Goal: Task Accomplishment & Management: Complete application form

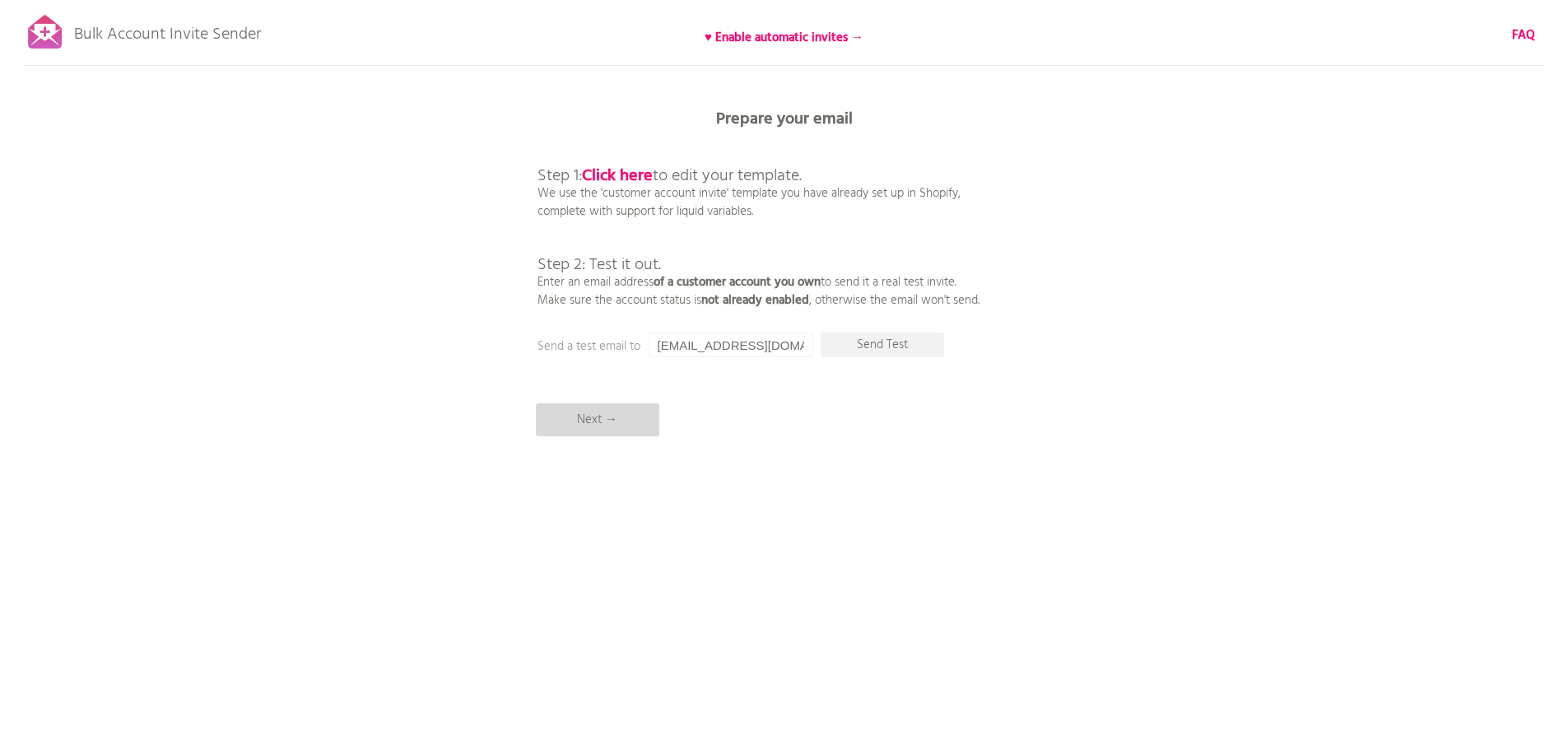
click at [584, 419] on p "Next →" at bounding box center [598, 419] width 124 height 33
click at [752, 342] on input "[EMAIL_ADDRESS][DOMAIN_NAME]" at bounding box center [731, 345] width 165 height 24
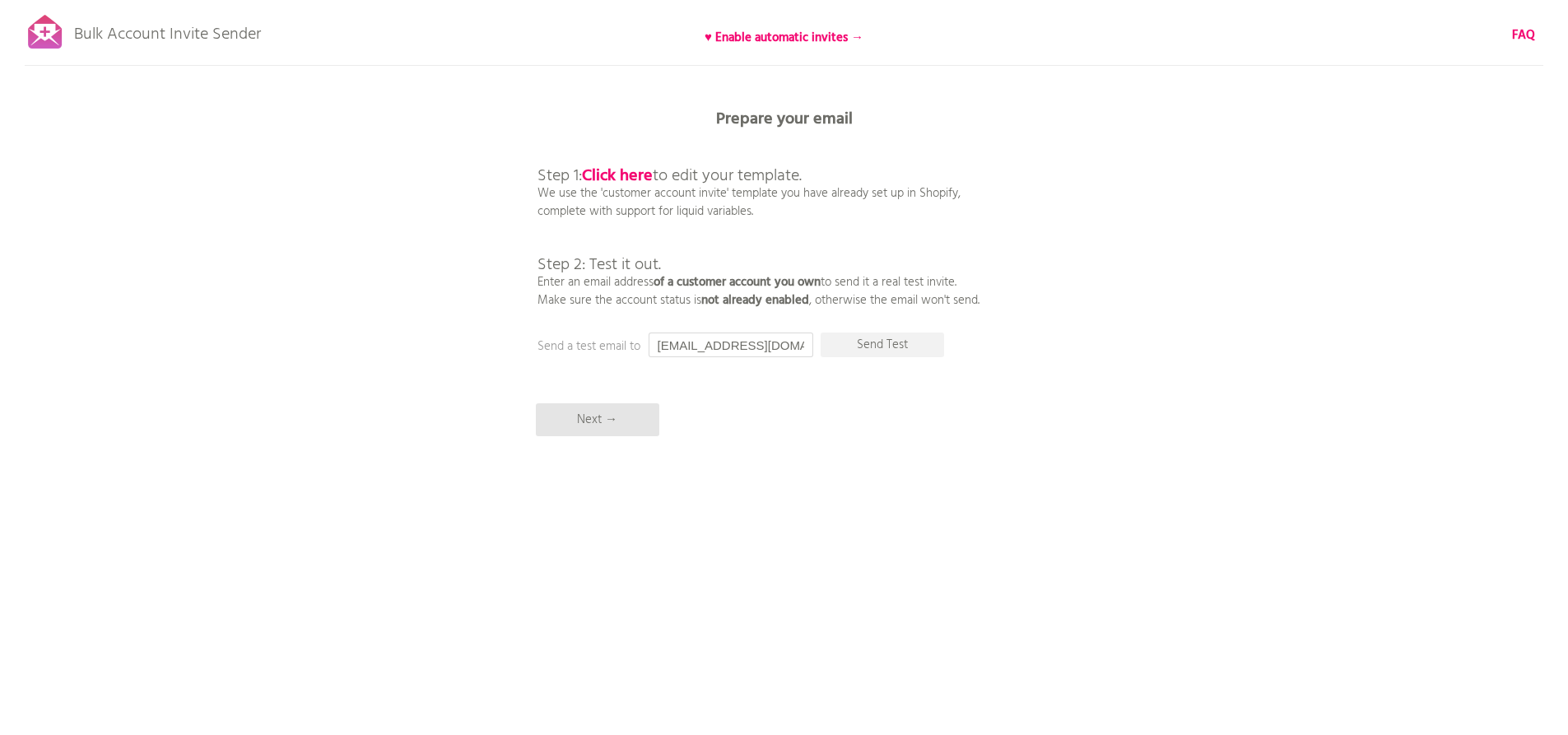
click at [752, 342] on input "[EMAIL_ADDRESS][DOMAIN_NAME]" at bounding box center [731, 345] width 165 height 24
click at [713, 335] on input "[EMAIL_ADDRESS][DOMAIN_NAME]" at bounding box center [731, 345] width 165 height 24
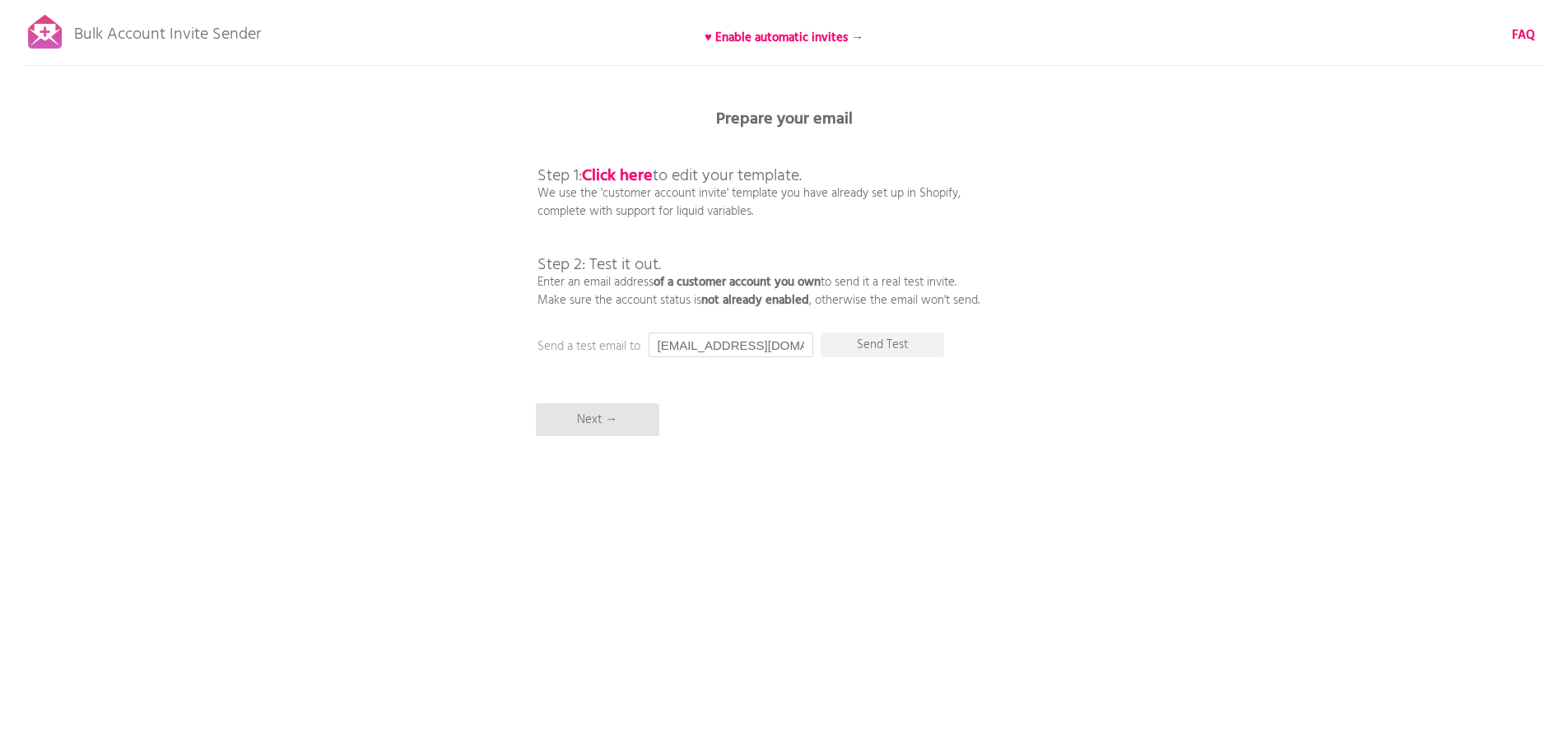
click at [713, 335] on input "[EMAIL_ADDRESS][DOMAIN_NAME]" at bounding box center [731, 345] width 165 height 24
type input "reema@23digital.com.au"
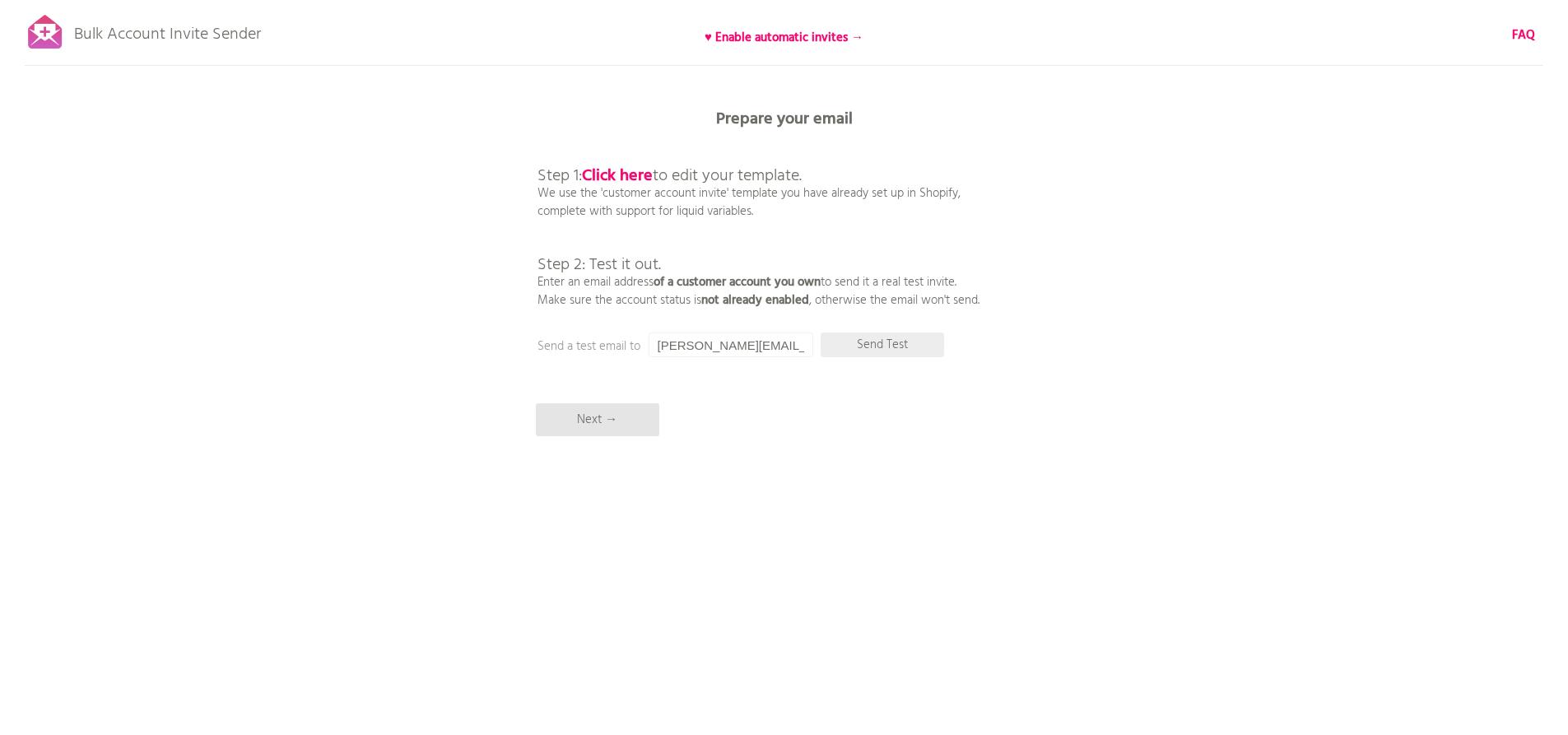
click at [862, 341] on p "Send Test" at bounding box center [882, 345] width 124 height 24
click at [599, 417] on p "Next →" at bounding box center [598, 419] width 124 height 33
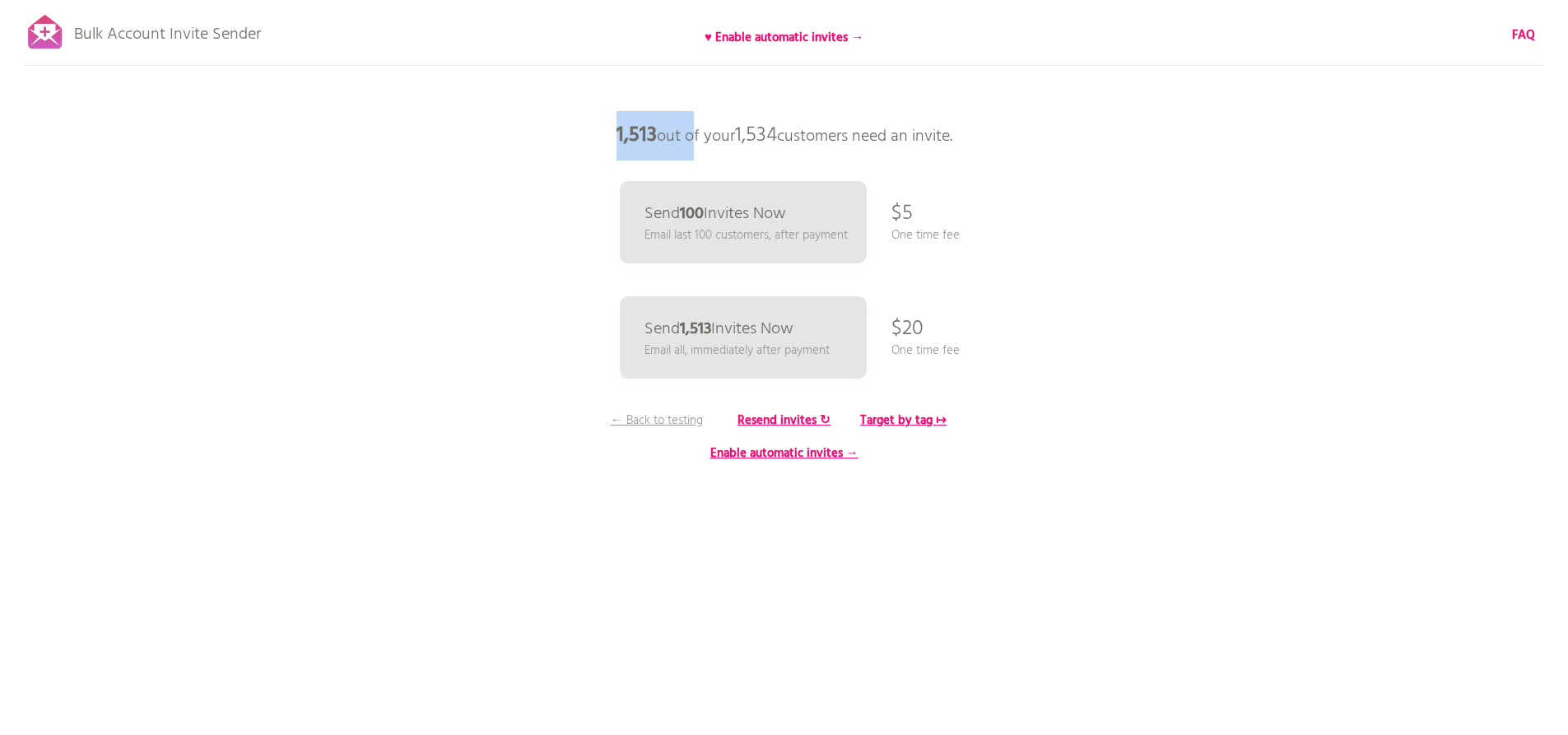
drag, startPoint x: 598, startPoint y: 129, endPoint x: 682, endPoint y: 135, distance: 84.2
click at [682, 135] on p "1,513 out of your 1,534 customers need an invite." at bounding box center [784, 136] width 494 height 50
click at [710, 145] on p "1,513 out of your 1,534 customers need an invite." at bounding box center [784, 136] width 494 height 50
drag, startPoint x: 610, startPoint y: 135, endPoint x: 709, endPoint y: 140, distance: 99.1
click at [709, 140] on p "1,513 out of your 1,534 customers need an invite." at bounding box center [784, 136] width 494 height 50
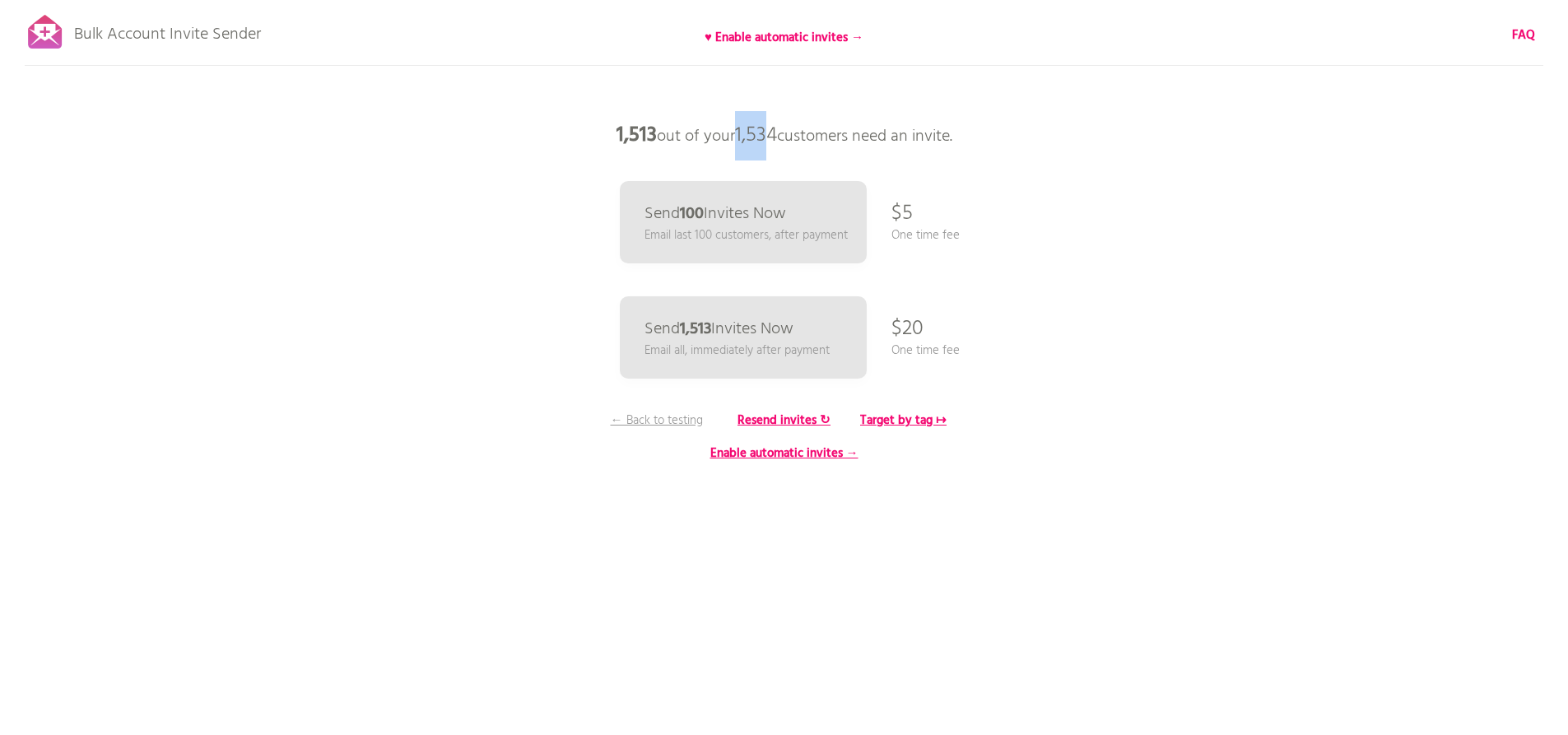
drag, startPoint x: 735, startPoint y: 129, endPoint x: 763, endPoint y: 132, distance: 28.2
click at [763, 132] on span "1,534" at bounding box center [756, 135] width 42 height 33
drag, startPoint x: 614, startPoint y: 136, endPoint x: 649, endPoint y: 138, distance: 35.1
click at [649, 138] on p "1,513 out of your 1,534 customers need an invite." at bounding box center [784, 136] width 494 height 50
click at [755, 153] on p "1,513 out of your 1,534 customers need an invite." at bounding box center [784, 136] width 494 height 50
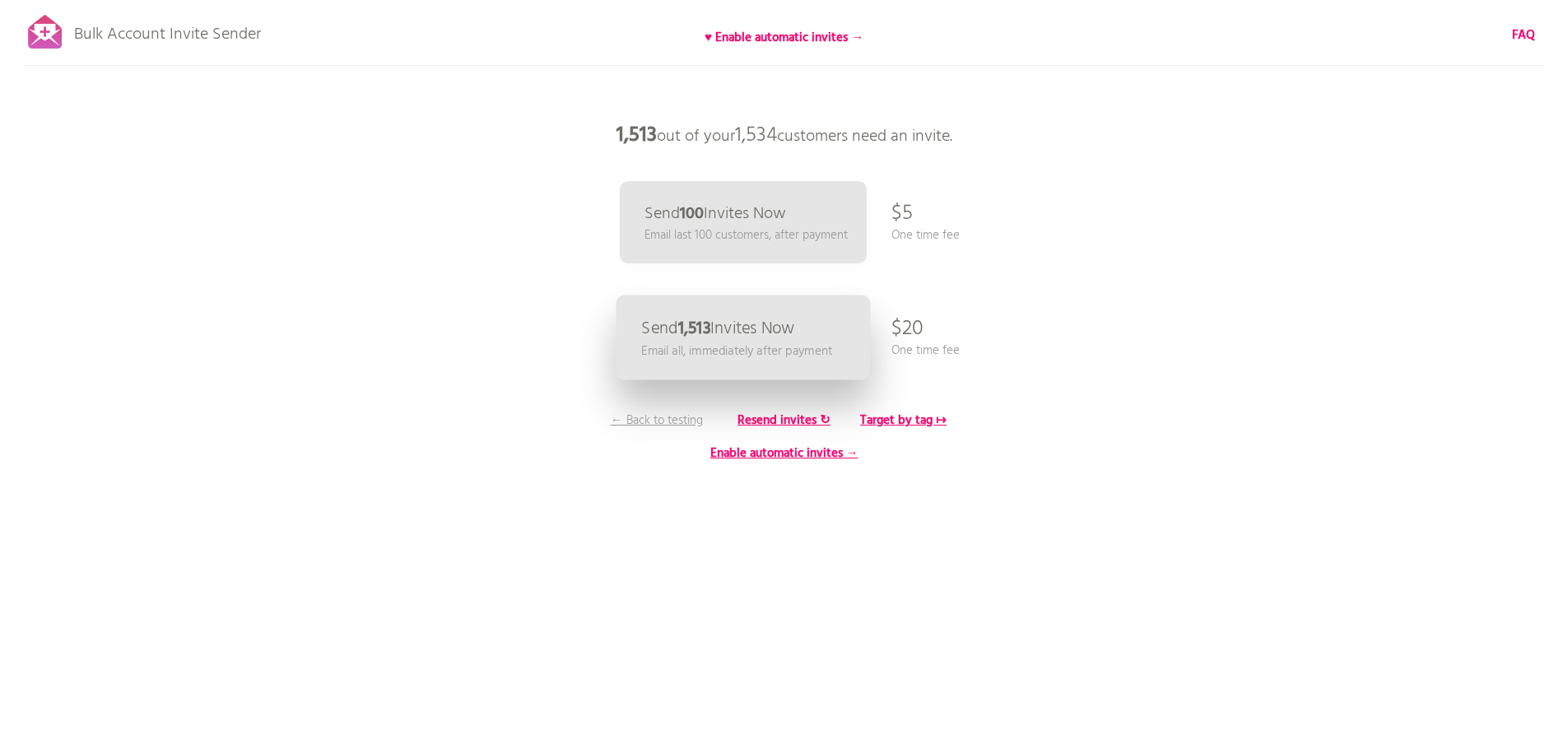
click at [744, 330] on p "Send 1,513 Invites Now" at bounding box center [717, 329] width 153 height 17
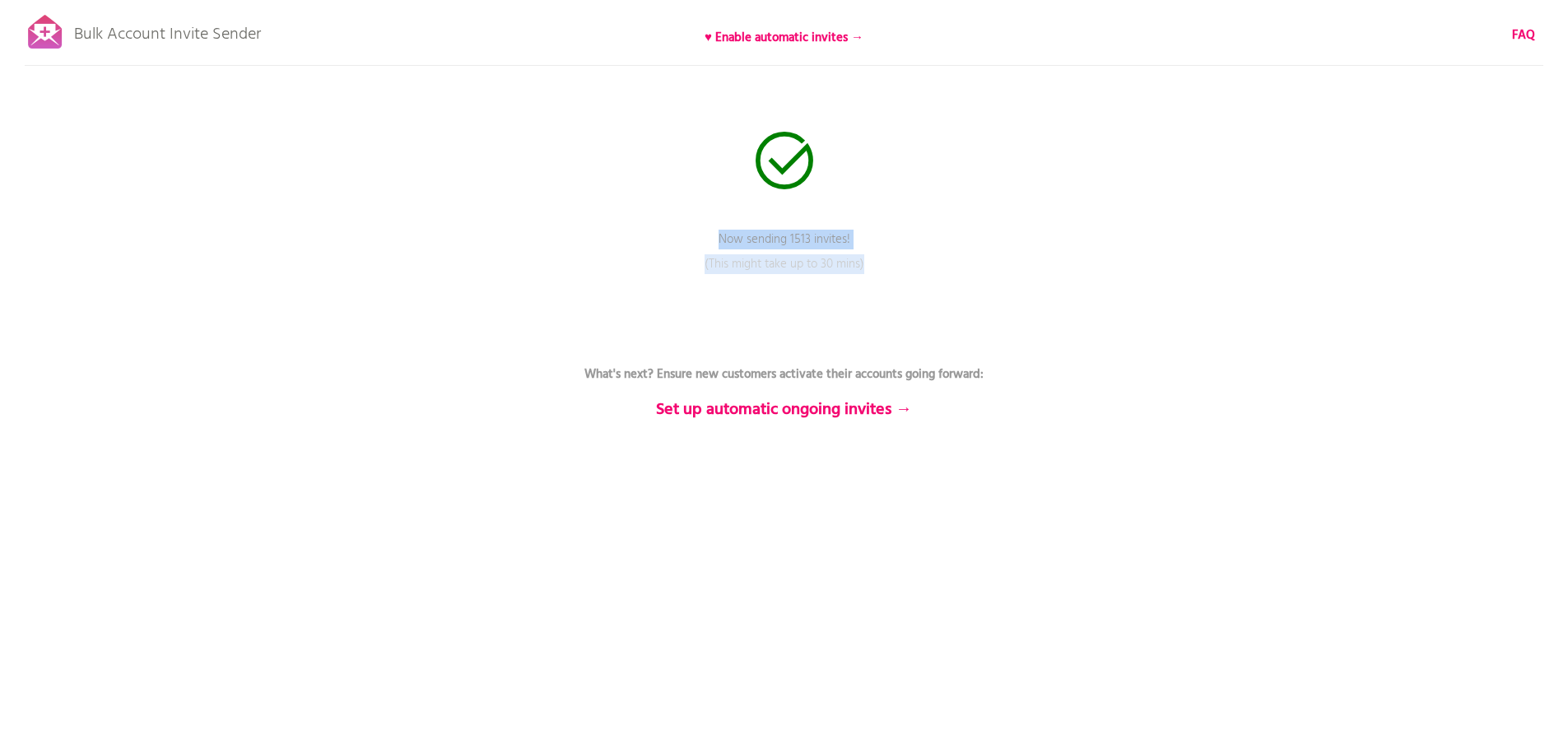
drag, startPoint x: 705, startPoint y: 239, endPoint x: 865, endPoint y: 270, distance: 163.0
click at [865, 0] on div "Now sending 1513 invites! Pause sending (This might take up to 30 mins) What's …" at bounding box center [784, 0] width 1568 height 0
copy div "Now sending 1513 invites! Pause sending (This might take up to 30 mins)"
click at [421, 220] on div "Bulk Account Invite Sender ♥ Enable automatic invites → FAQ Now sending 1513 in…" at bounding box center [784, 287] width 1568 height 576
click at [765, 470] on link "Back to rescan & compose" at bounding box center [784, 481] width 494 height 41
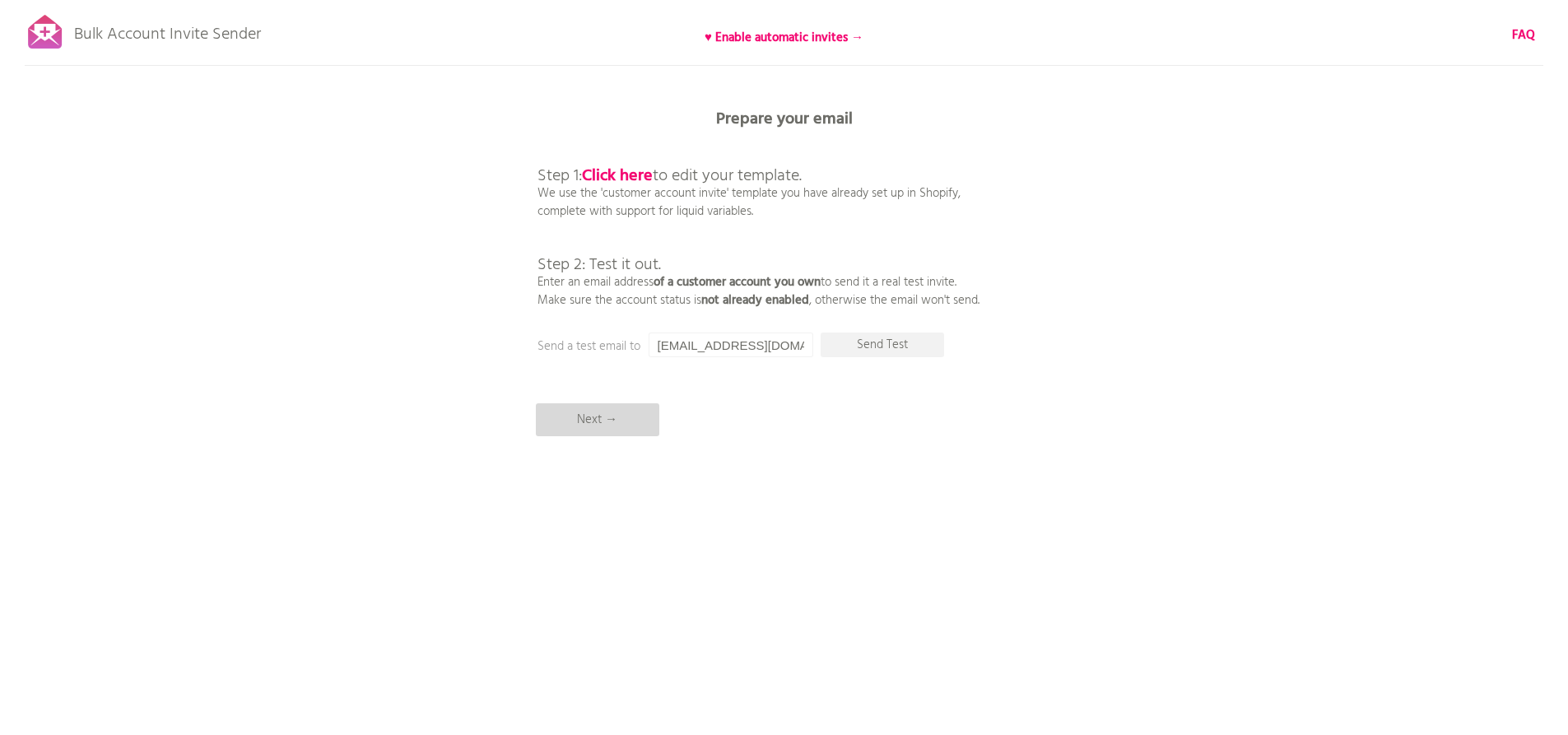
click at [603, 410] on p "Next →" at bounding box center [598, 419] width 124 height 33
